Goal: Information Seeking & Learning: Check status

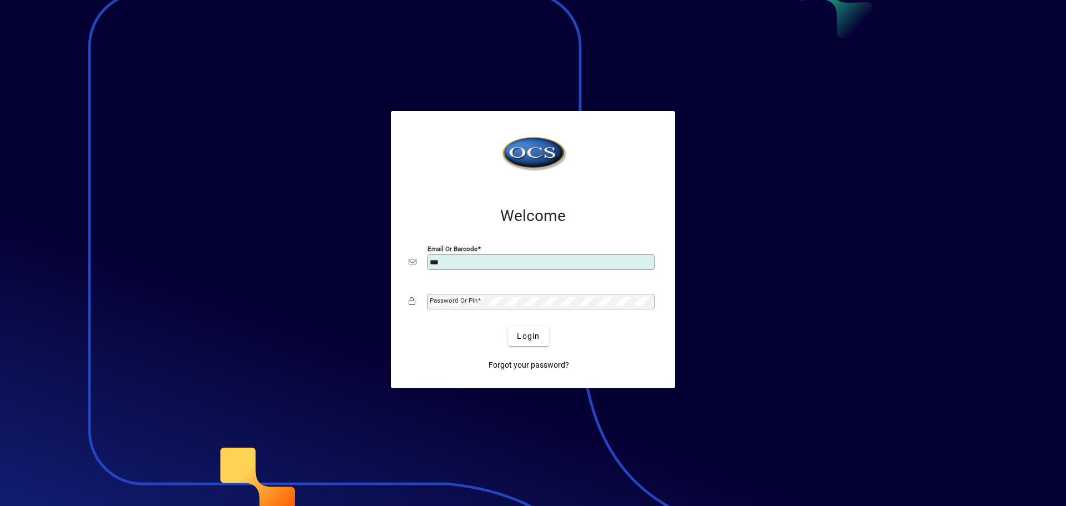
type input "**********"
click at [508, 326] on button "Login" at bounding box center [528, 336] width 41 height 20
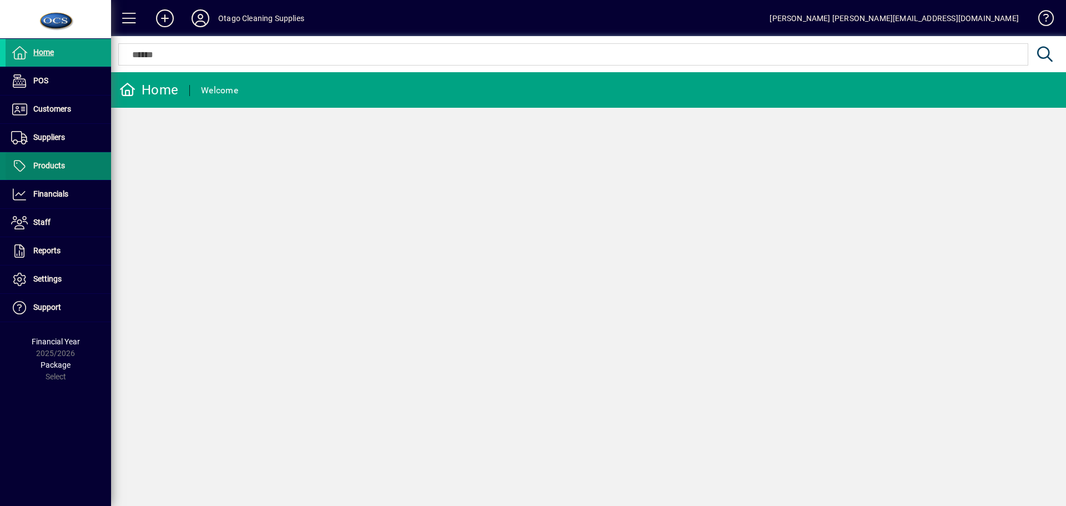
click at [54, 168] on span "Products" at bounding box center [49, 165] width 32 height 9
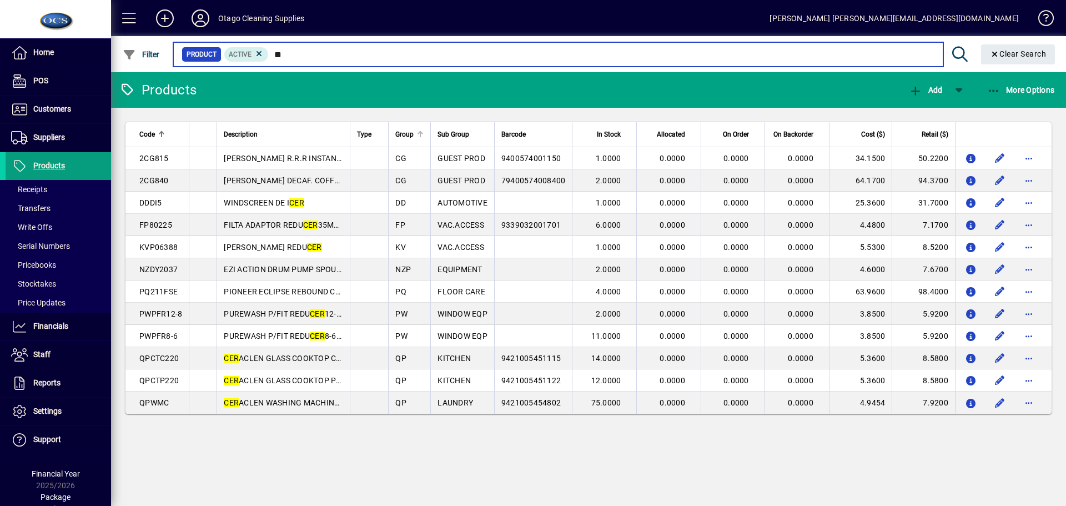
type input "*"
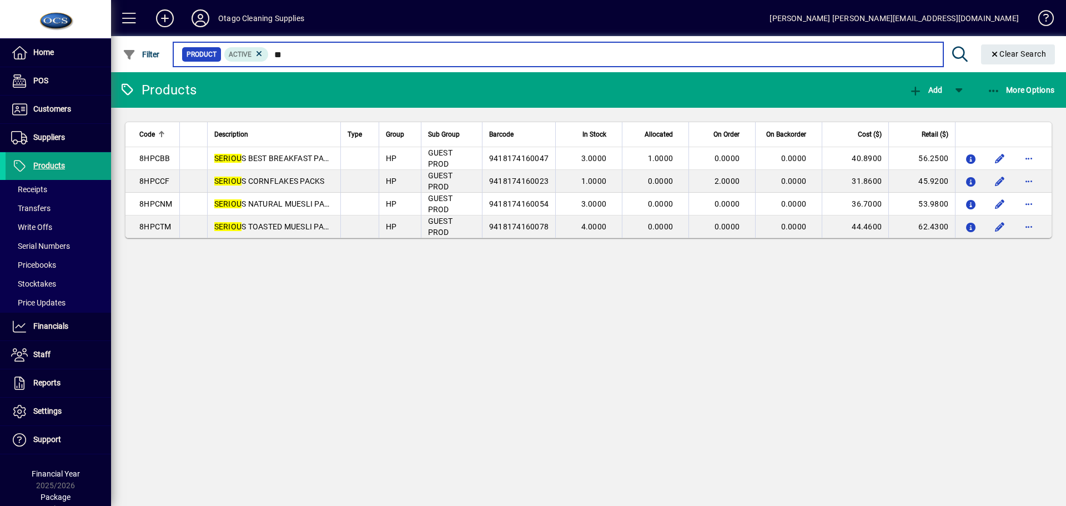
type input "*"
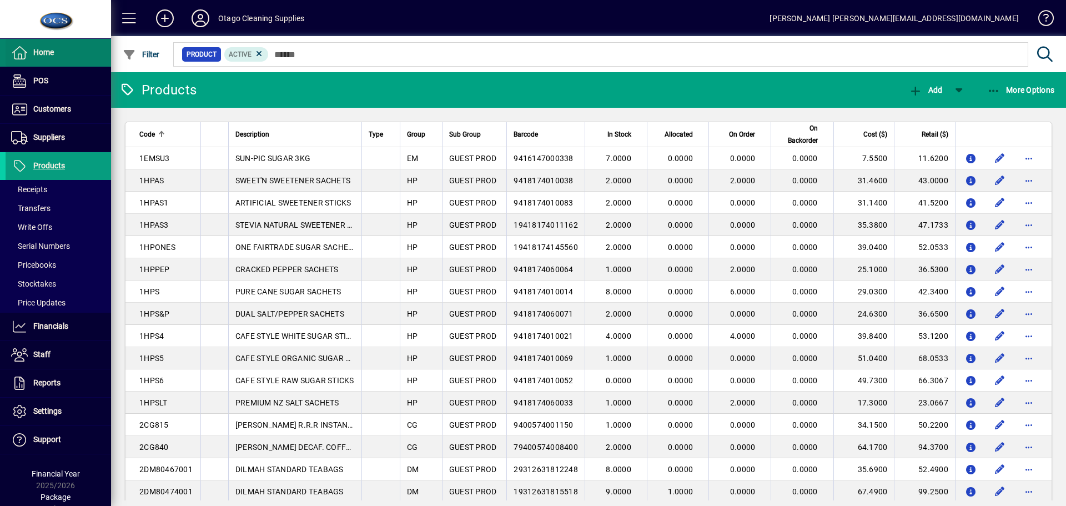
click at [47, 53] on span "Home" at bounding box center [43, 52] width 21 height 9
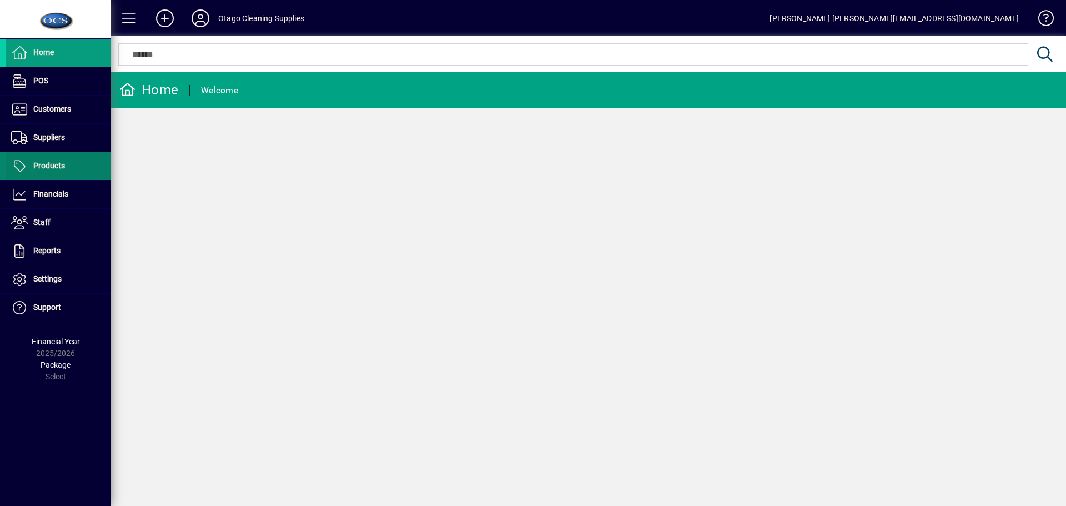
click at [51, 167] on span "Products" at bounding box center [49, 165] width 32 height 9
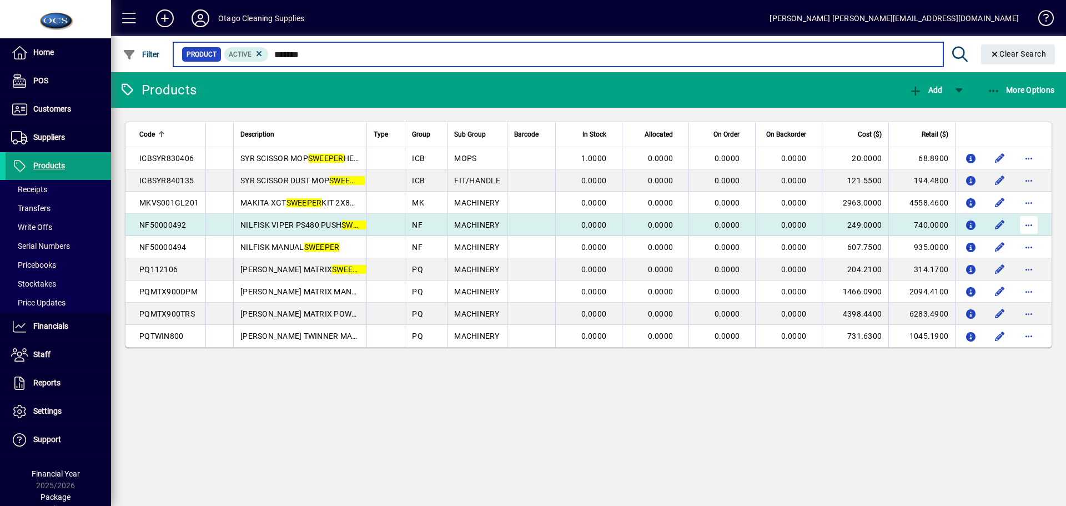
type input "*******"
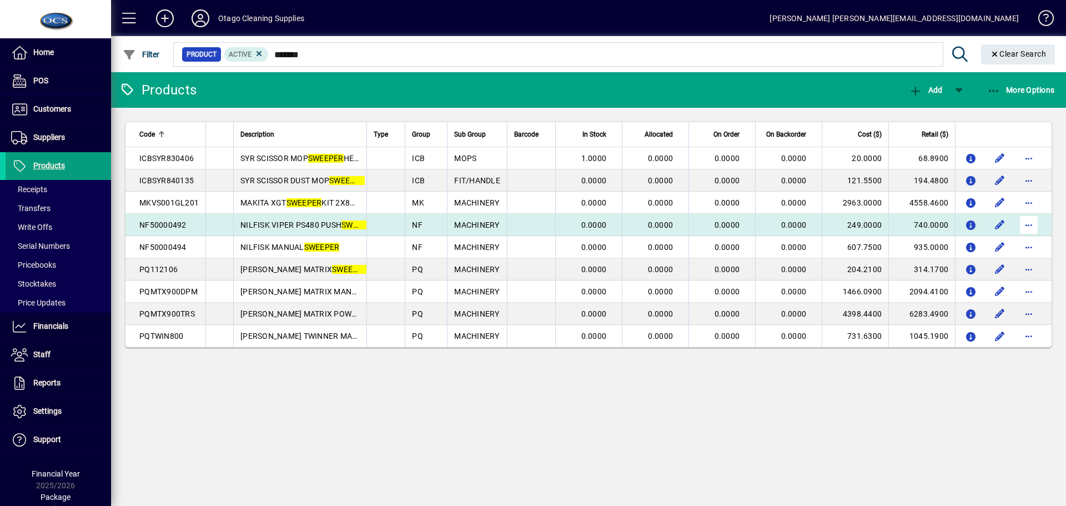
click at [1027, 224] on span "button" at bounding box center [1028, 224] width 27 height 27
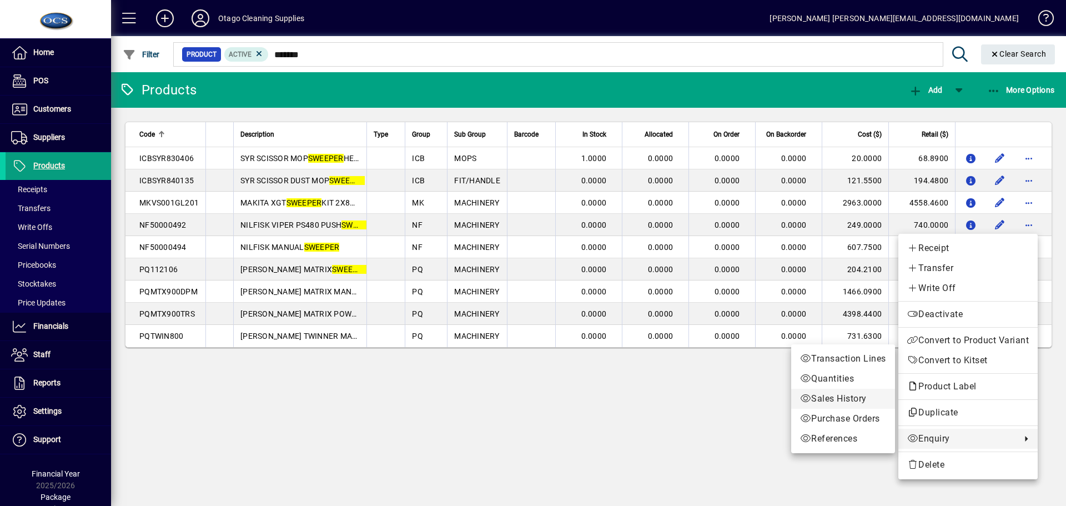
click at [857, 397] on span "Sales History" at bounding box center [843, 398] width 86 height 13
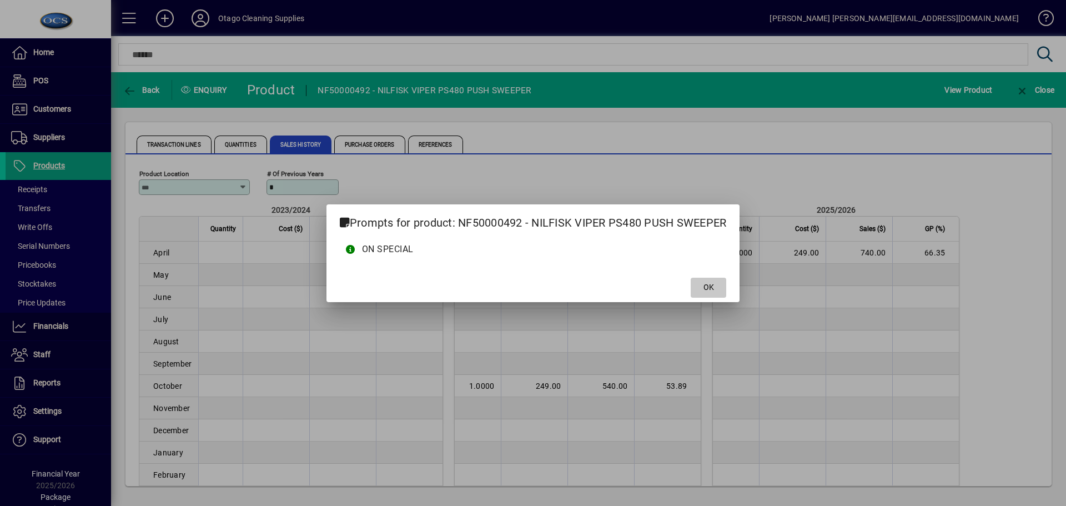
click at [714, 286] on span "OK" at bounding box center [708, 287] width 11 height 12
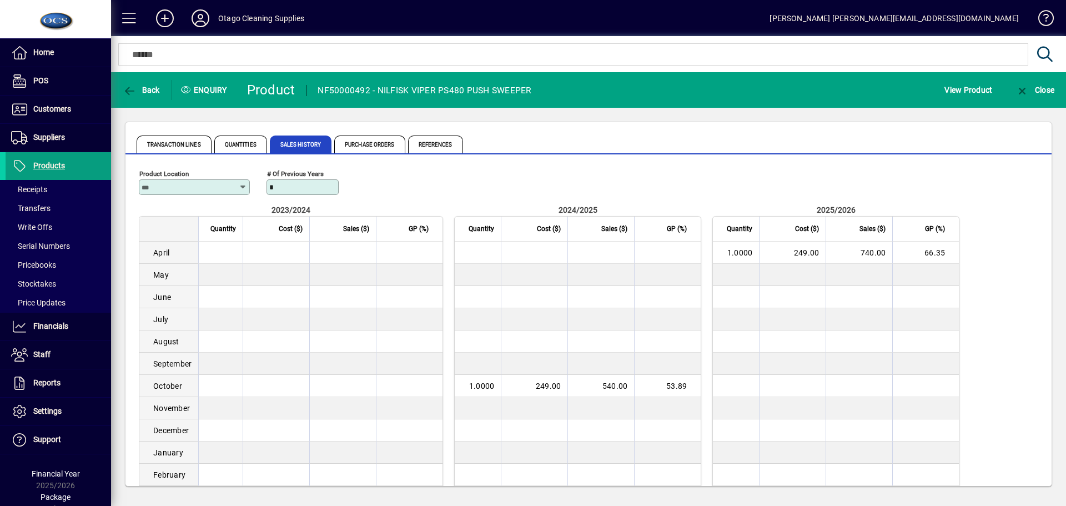
scroll to position [57, 0]
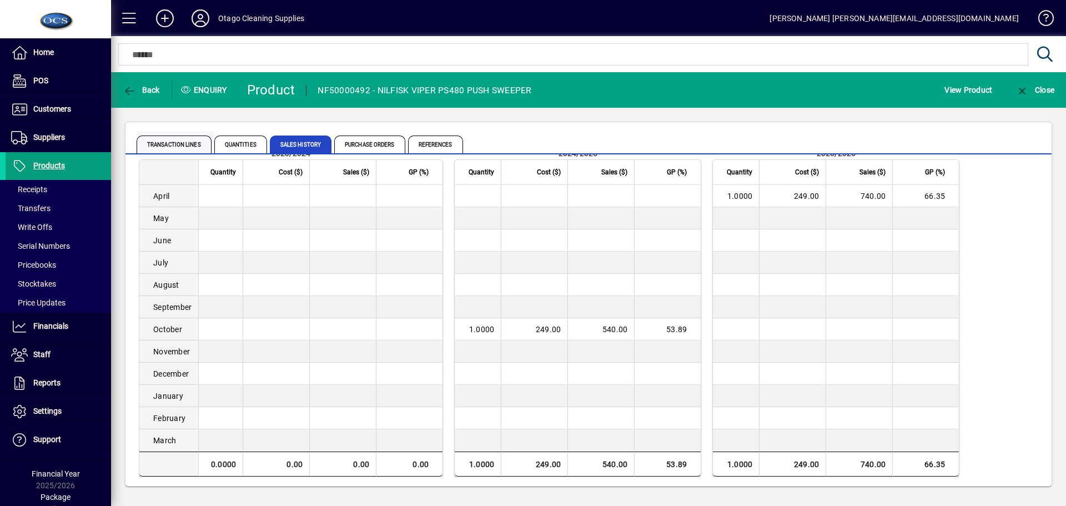
click at [190, 144] on span "Transaction Lines" at bounding box center [174, 144] width 75 height 18
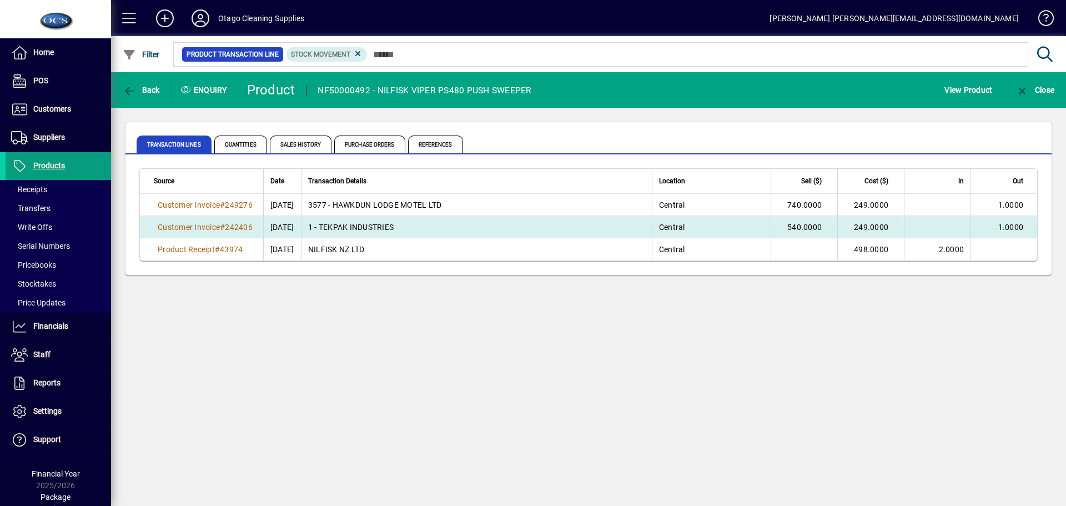
click at [430, 226] on td "1 - TEKPAK INDUSTRIES" at bounding box center [476, 227] width 351 height 22
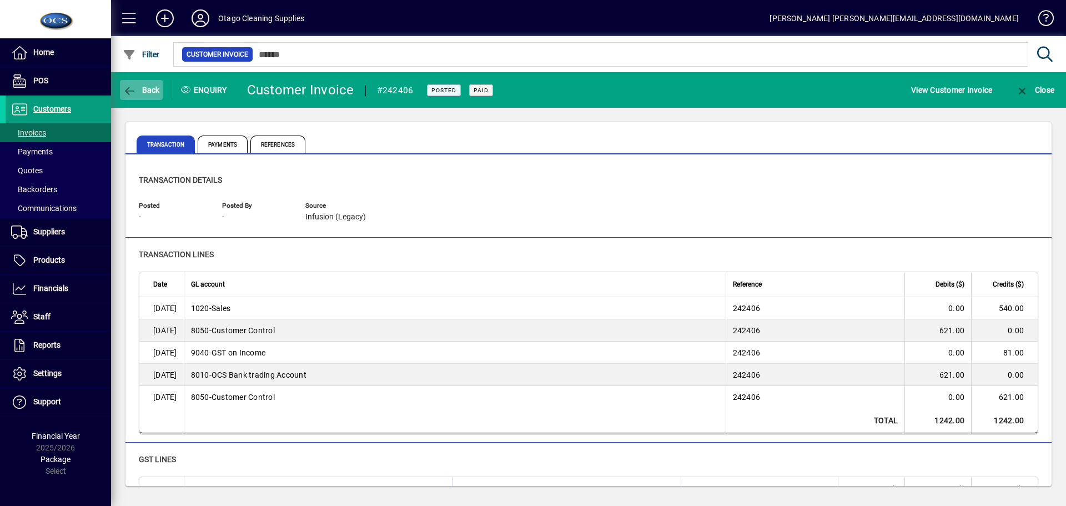
click at [136, 88] on icon "button" at bounding box center [130, 90] width 14 height 11
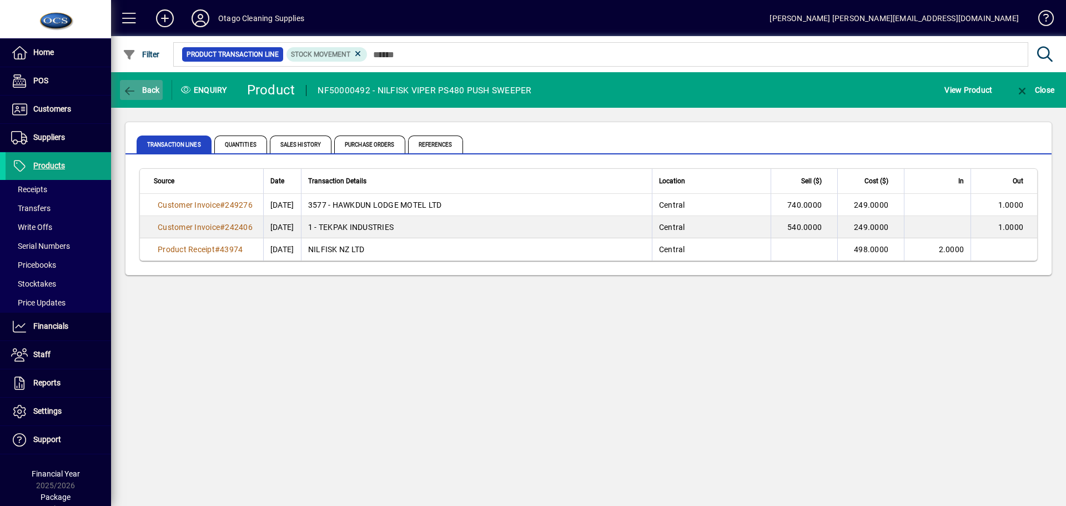
click at [134, 90] on icon "button" at bounding box center [130, 90] width 14 height 11
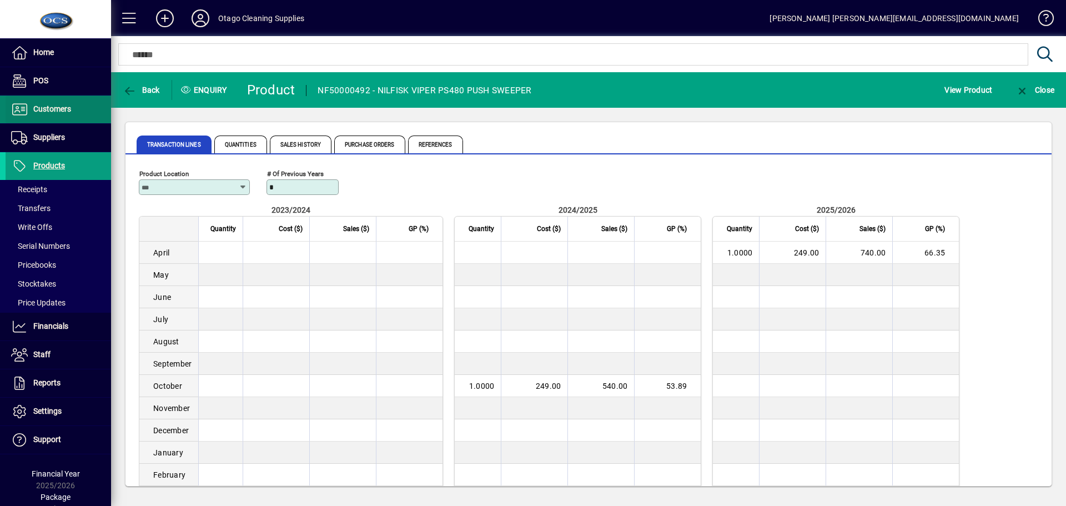
click at [56, 100] on span at bounding box center [58, 109] width 105 height 27
